Goal: Information Seeking & Learning: Learn about a topic

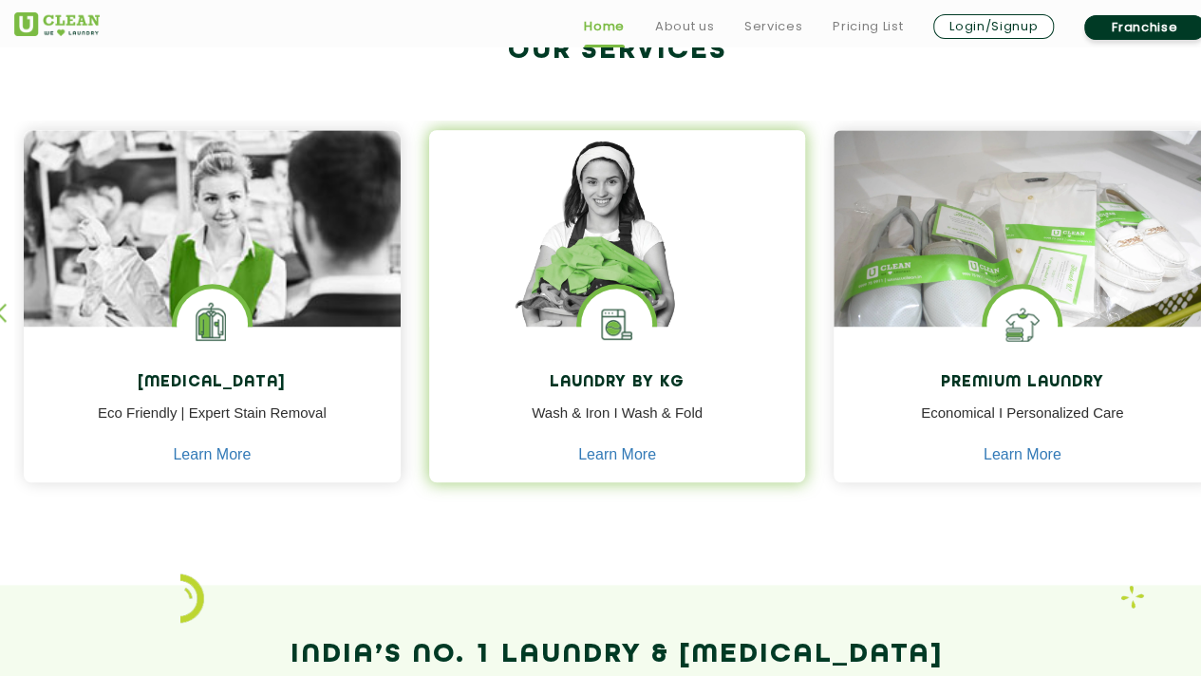
scroll to position [761, 0]
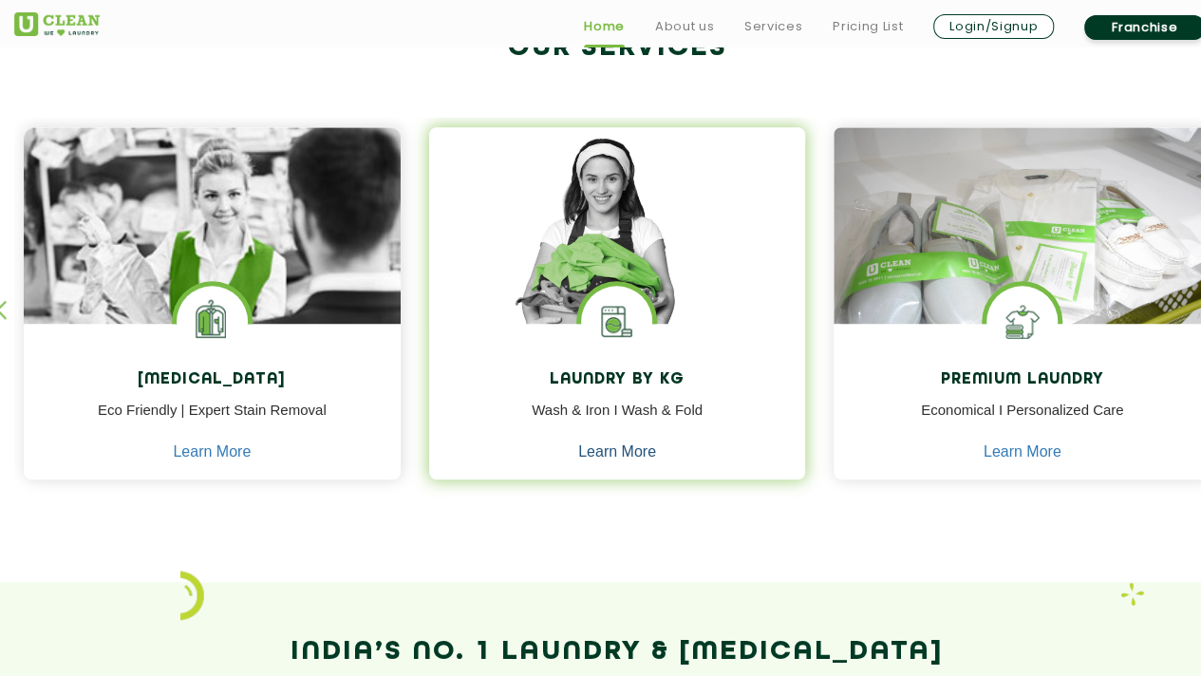
click at [606, 449] on link "Learn More" at bounding box center [617, 451] width 78 height 17
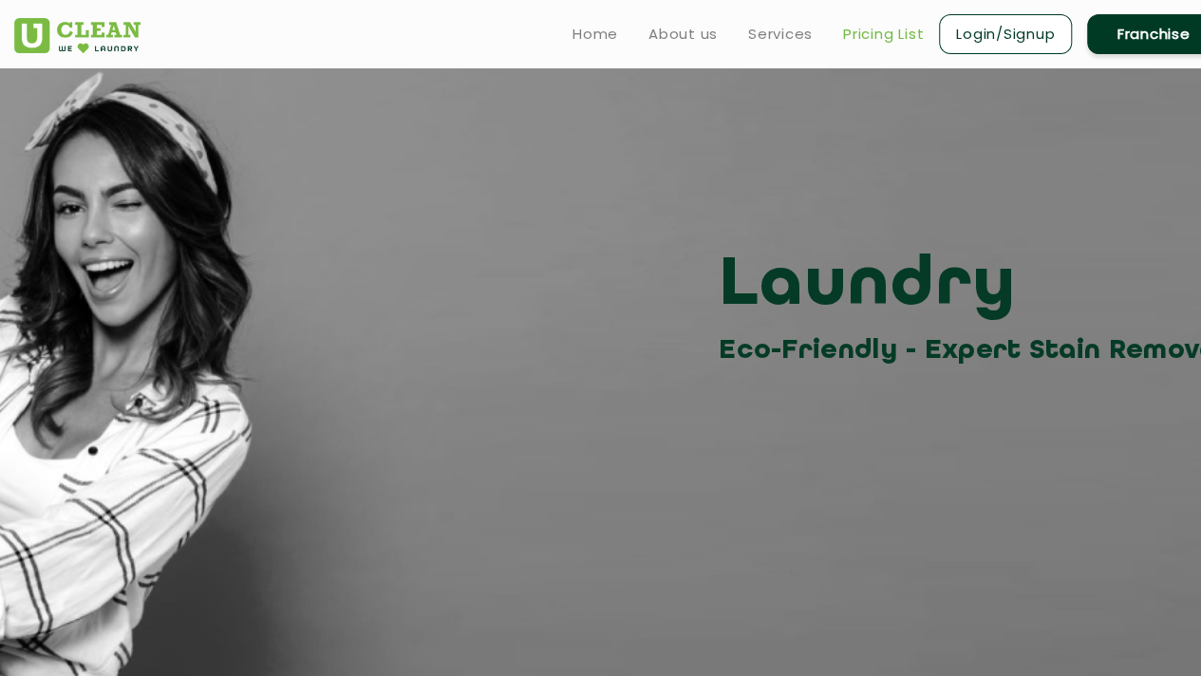
click at [897, 44] on link "Pricing List" at bounding box center [883, 34] width 81 height 23
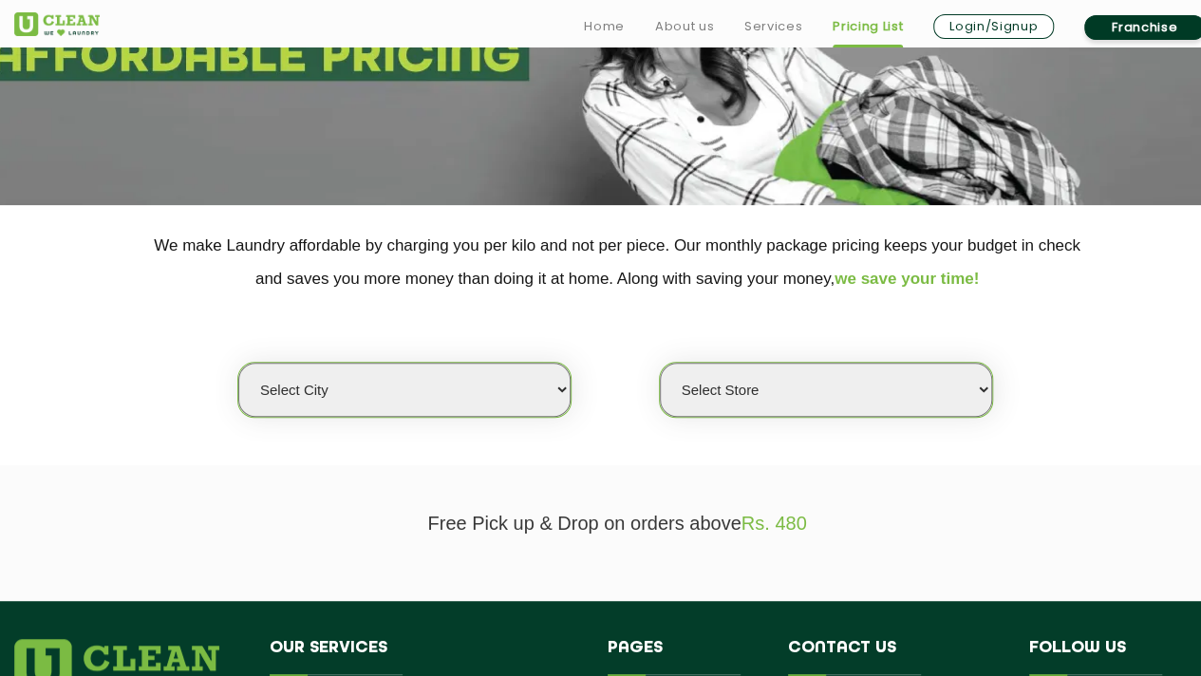
scroll to position [235, 0]
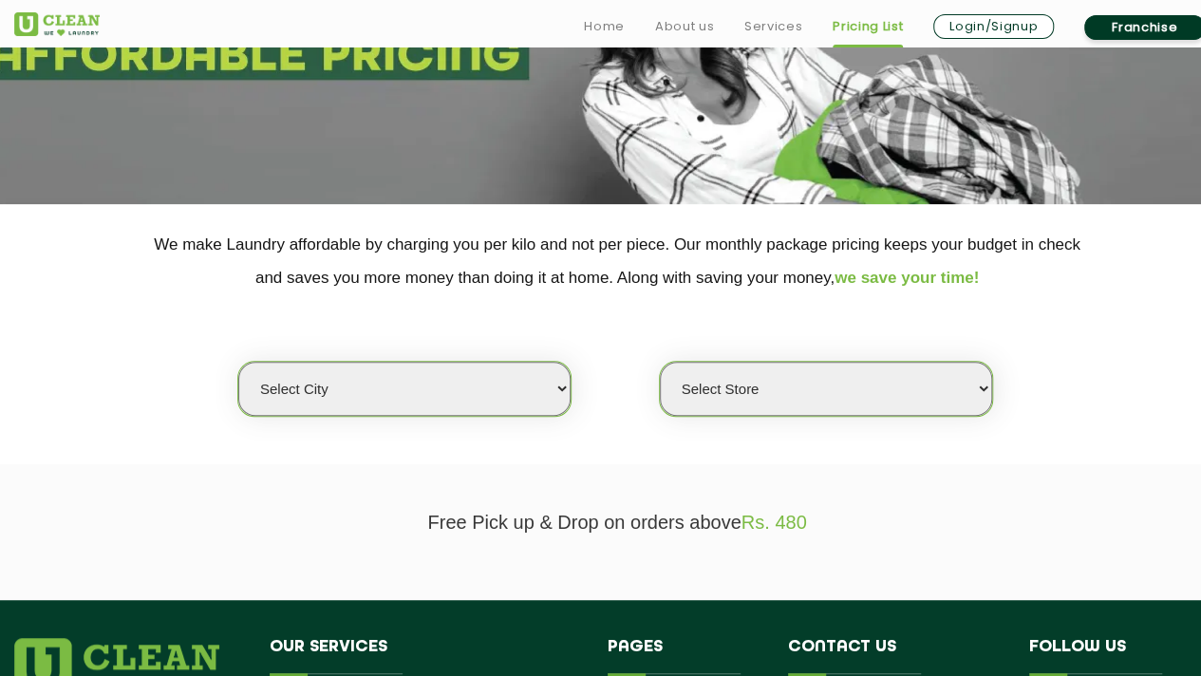
click at [512, 410] on select "Select city [GEOGRAPHIC_DATA] [GEOGRAPHIC_DATA] [GEOGRAPHIC_DATA] [GEOGRAPHIC_D…" at bounding box center [404, 389] width 332 height 54
click at [512, 403] on select "Select city [GEOGRAPHIC_DATA] [GEOGRAPHIC_DATA] [GEOGRAPHIC_DATA] [GEOGRAPHIC_D…" at bounding box center [404, 389] width 332 height 54
click at [427, 375] on select "Select city [GEOGRAPHIC_DATA] [GEOGRAPHIC_DATA] [GEOGRAPHIC_DATA] [GEOGRAPHIC_D…" at bounding box center [404, 389] width 332 height 54
select select "64"
click at [238, 362] on select "Select city [GEOGRAPHIC_DATA] [GEOGRAPHIC_DATA] [GEOGRAPHIC_DATA] [GEOGRAPHIC_D…" at bounding box center [404, 389] width 332 height 54
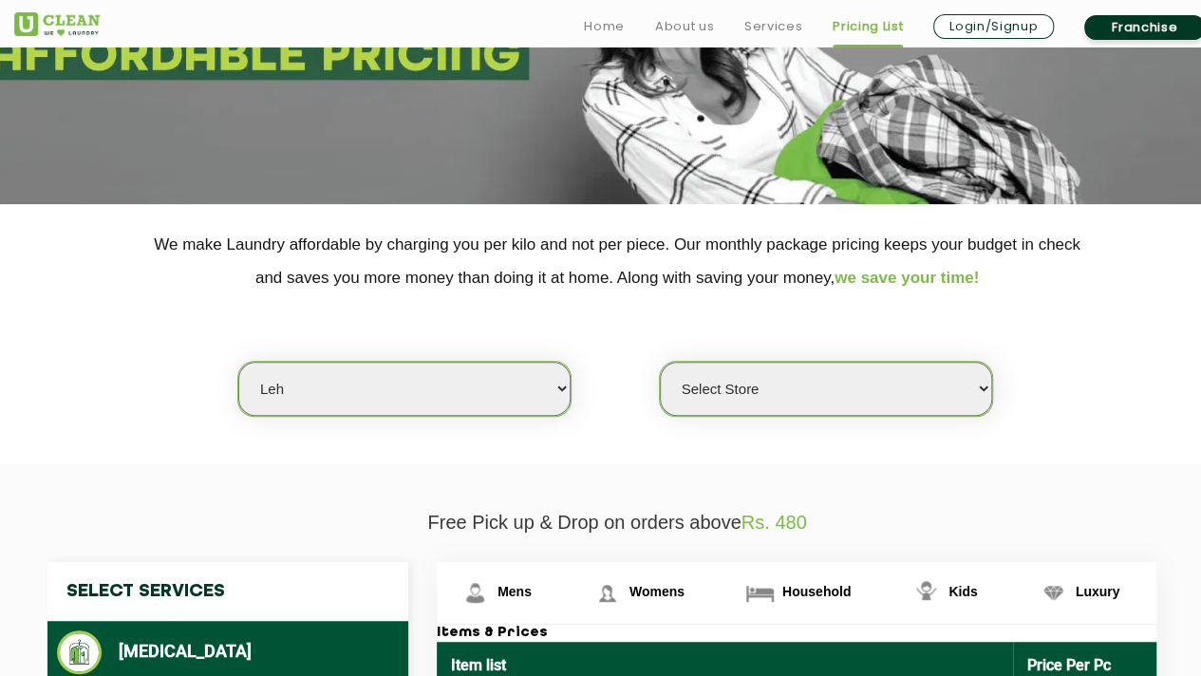
click at [764, 380] on select "Select Store UClean Leh" at bounding box center [826, 389] width 332 height 54
select select "209"
click at [660, 362] on select "Select Store UClean Leh" at bounding box center [826, 389] width 332 height 54
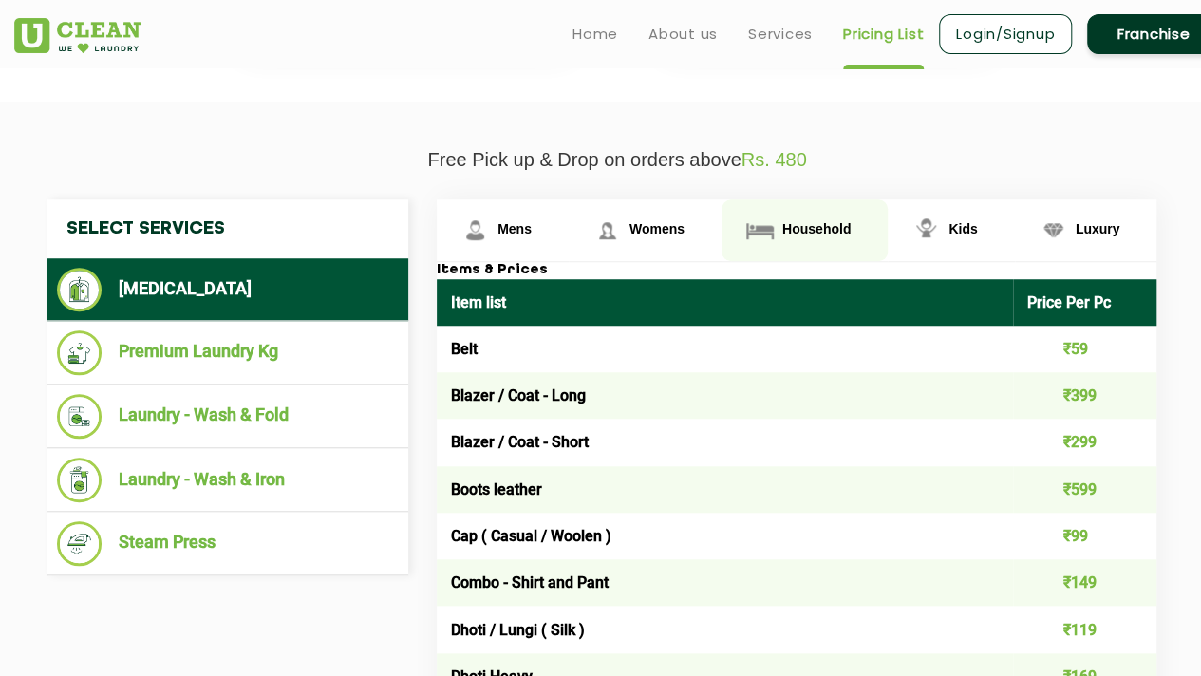
scroll to position [598, 0]
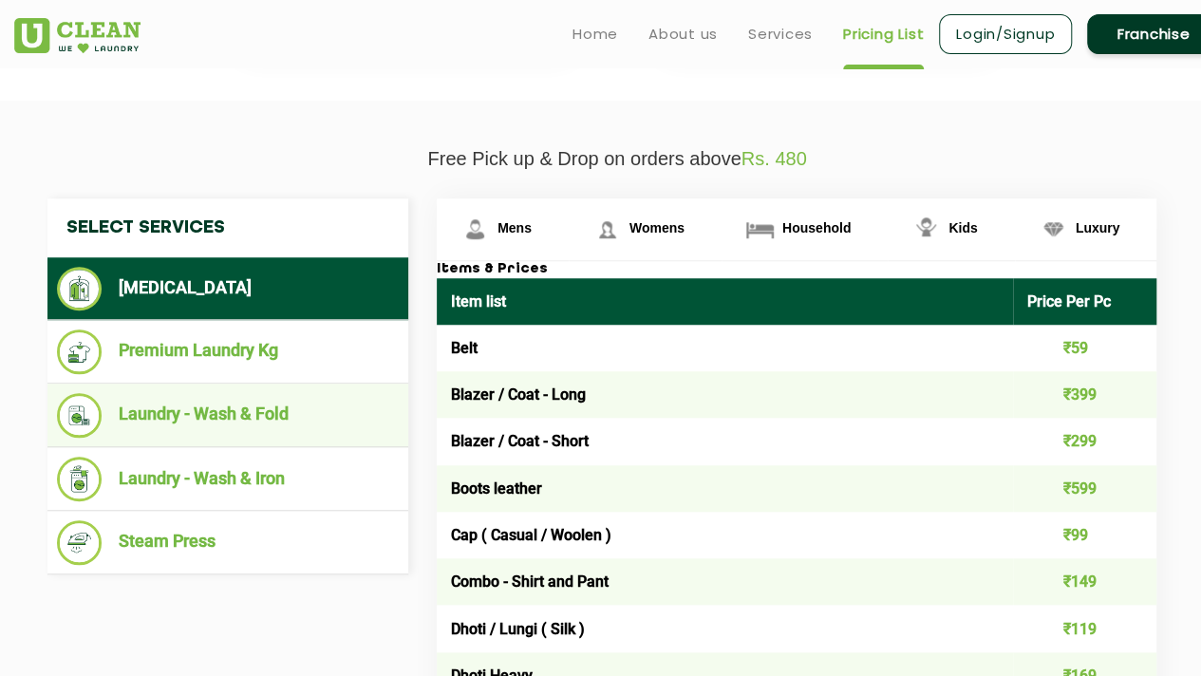
click at [306, 405] on li "Laundry - Wash & Fold" at bounding box center [228, 415] width 342 height 45
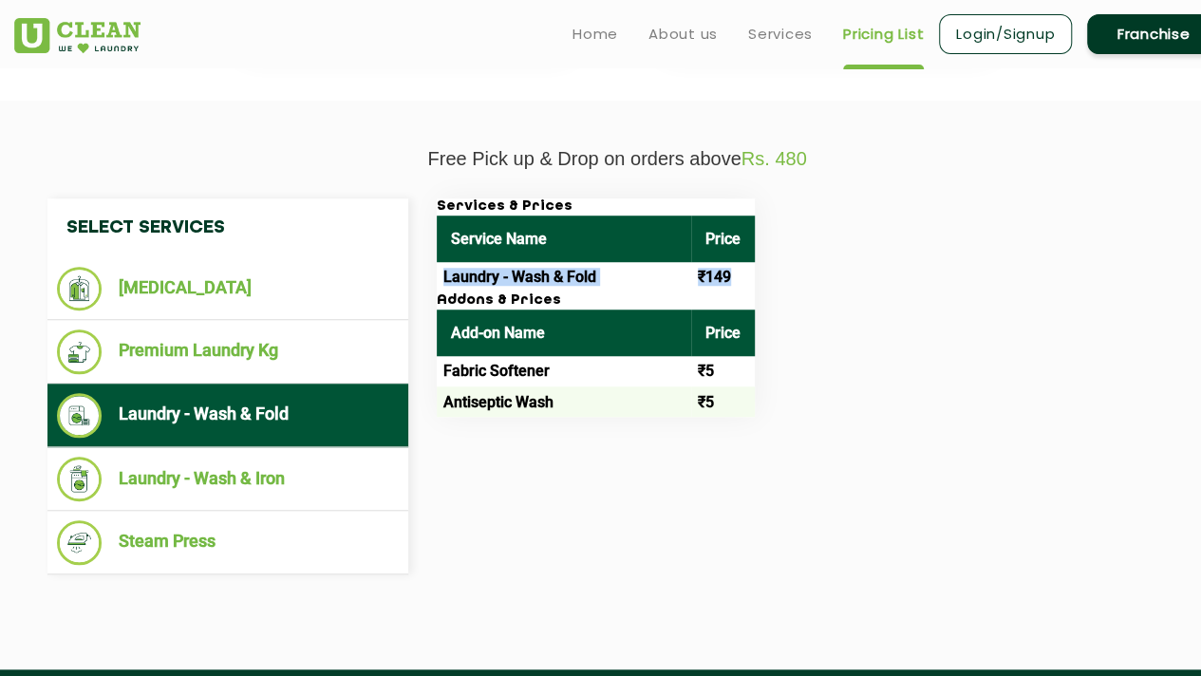
drag, startPoint x: 443, startPoint y: 269, endPoint x: 741, endPoint y: 272, distance: 297.2
click at [741, 272] on tr "Laundry - Wash & Fold ₹149" at bounding box center [596, 277] width 318 height 30
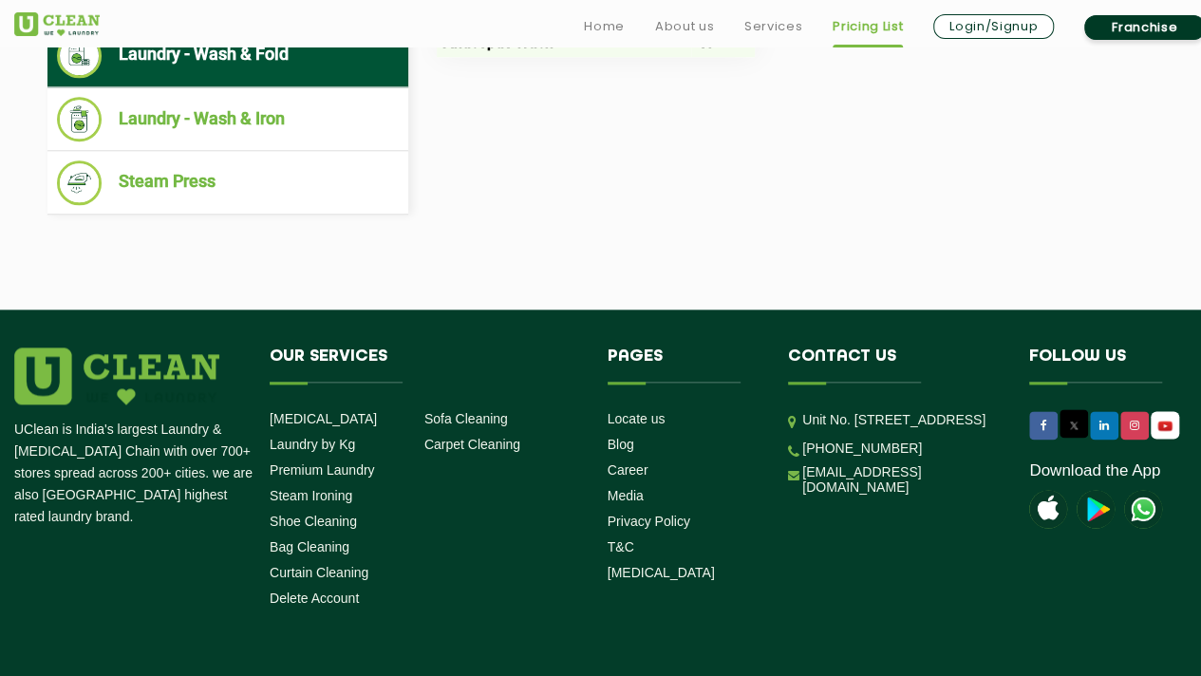
scroll to position [1044, 0]
